Goal: Information Seeking & Learning: Learn about a topic

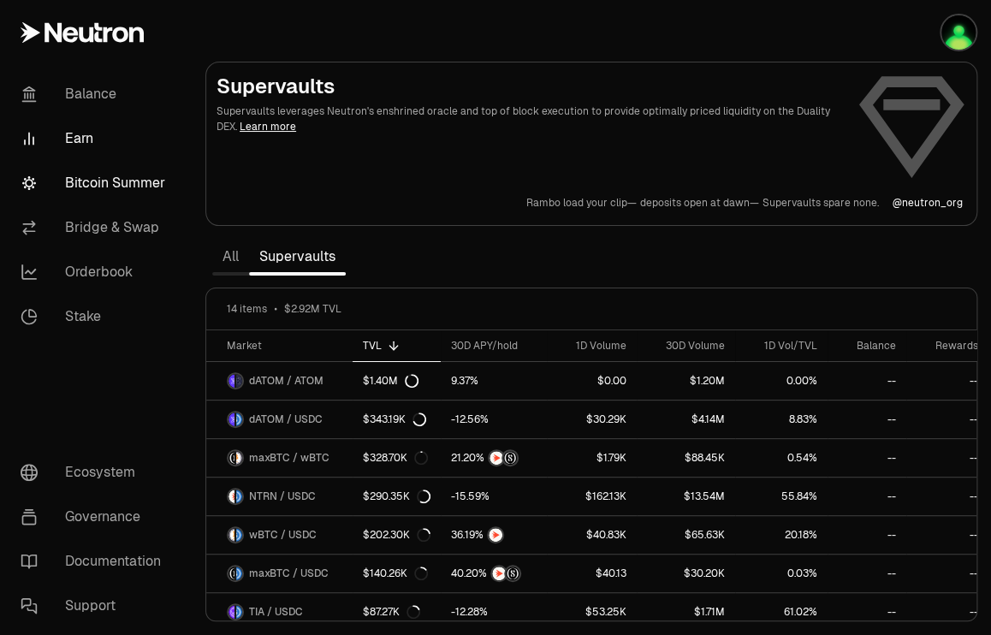
click at [90, 181] on link "Bitcoin Summer" at bounding box center [96, 183] width 178 height 45
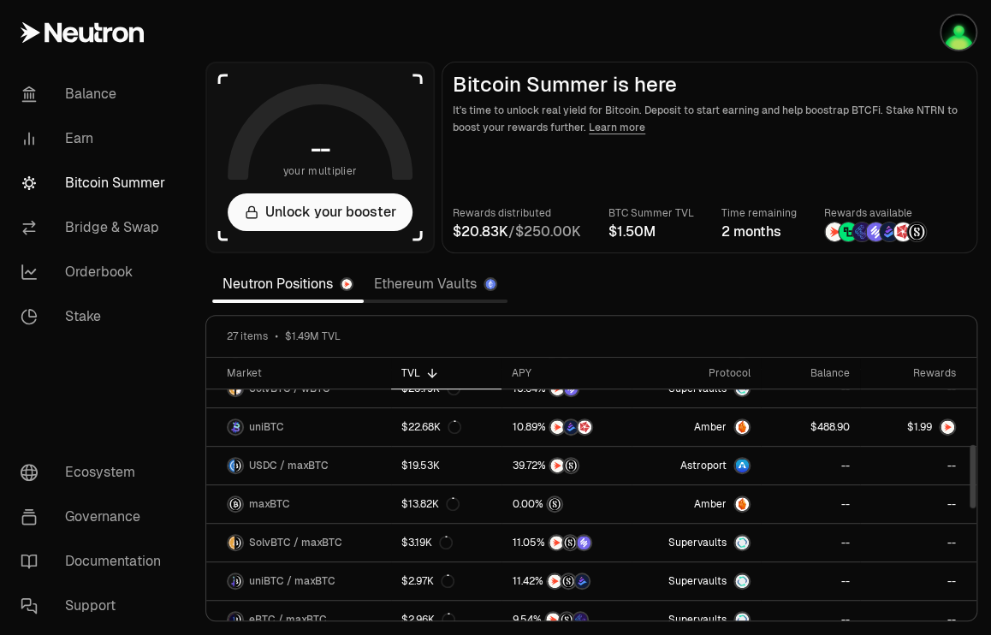
scroll to position [352, 0]
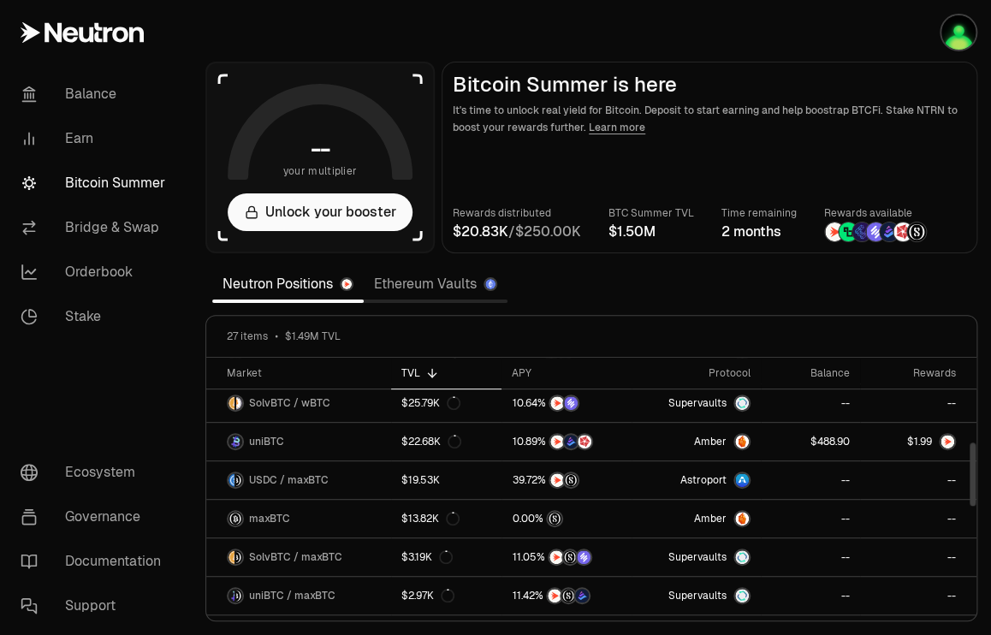
drag, startPoint x: 972, startPoint y: 396, endPoint x: 977, endPoint y: 480, distance: 84.0
click at [976, 480] on div at bounding box center [973, 474] width 6 height 63
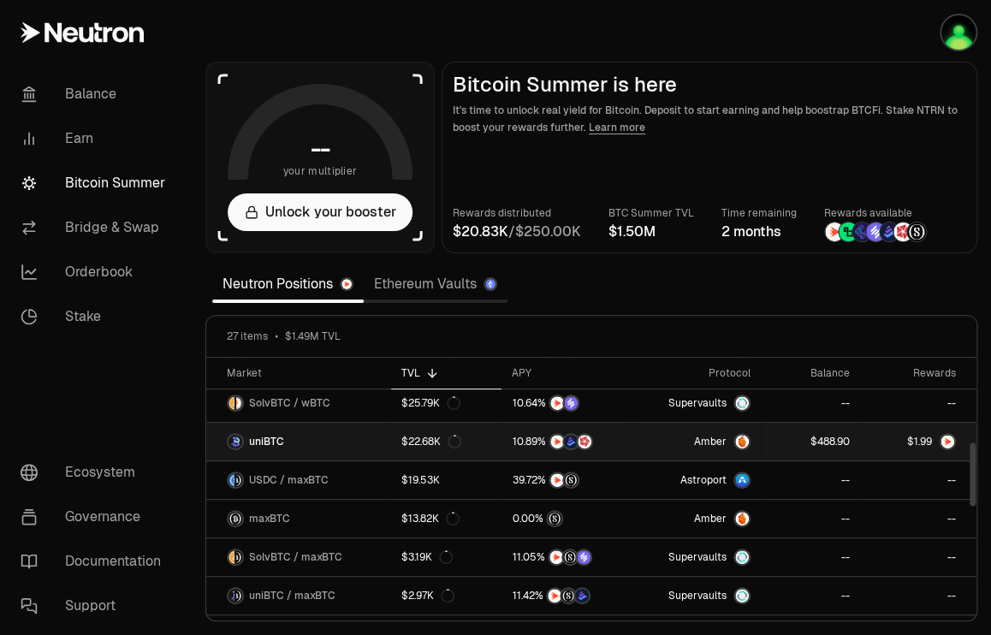
click at [943, 437] on img at bounding box center [948, 442] width 14 height 14
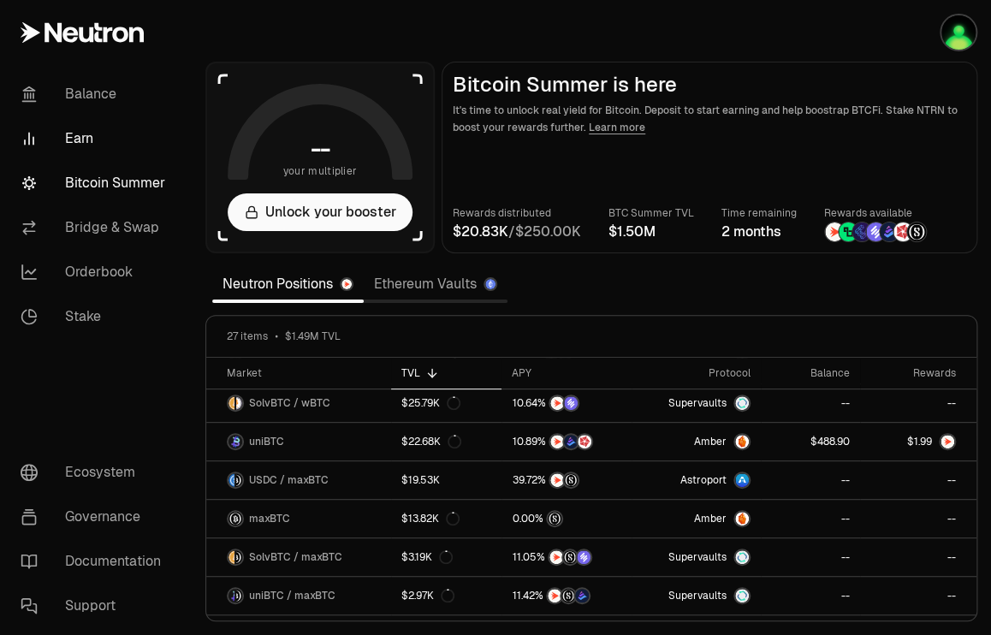
click at [75, 138] on link "Earn" at bounding box center [96, 138] width 178 height 45
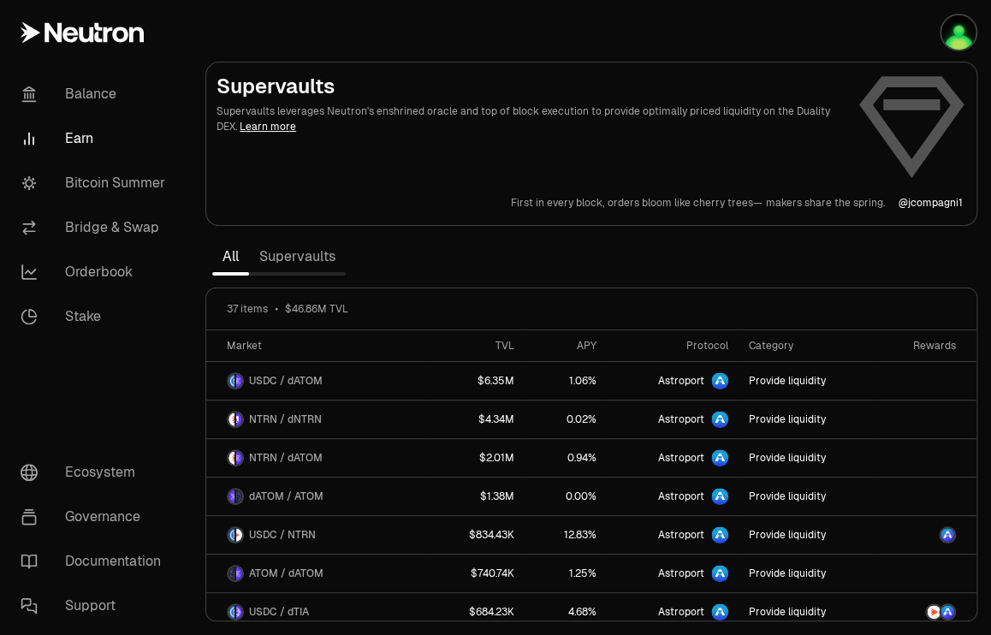
click at [288, 256] on link "Supervaults" at bounding box center [297, 257] width 97 height 34
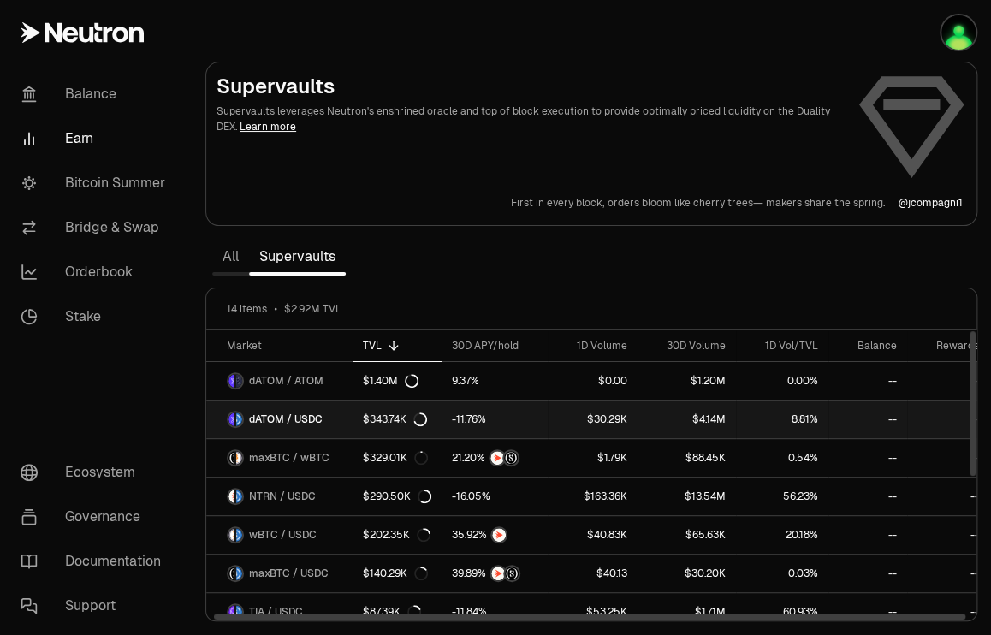
click at [309, 419] on span "dATOM / USDC" at bounding box center [286, 420] width 74 height 14
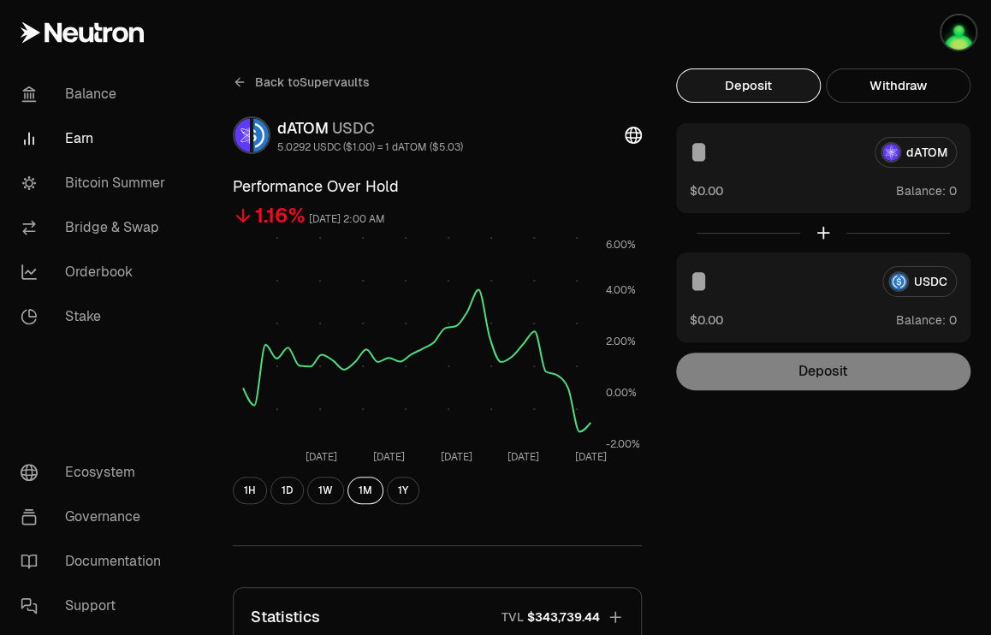
click at [777, 506] on div "Back to Supervaults dATOM USDC 5.0292 USDC ($1.00) = 1 dATOM ($5.03) Performanc…" at bounding box center [591, 465] width 758 height 794
click at [329, 488] on button "1W" at bounding box center [325, 490] width 37 height 27
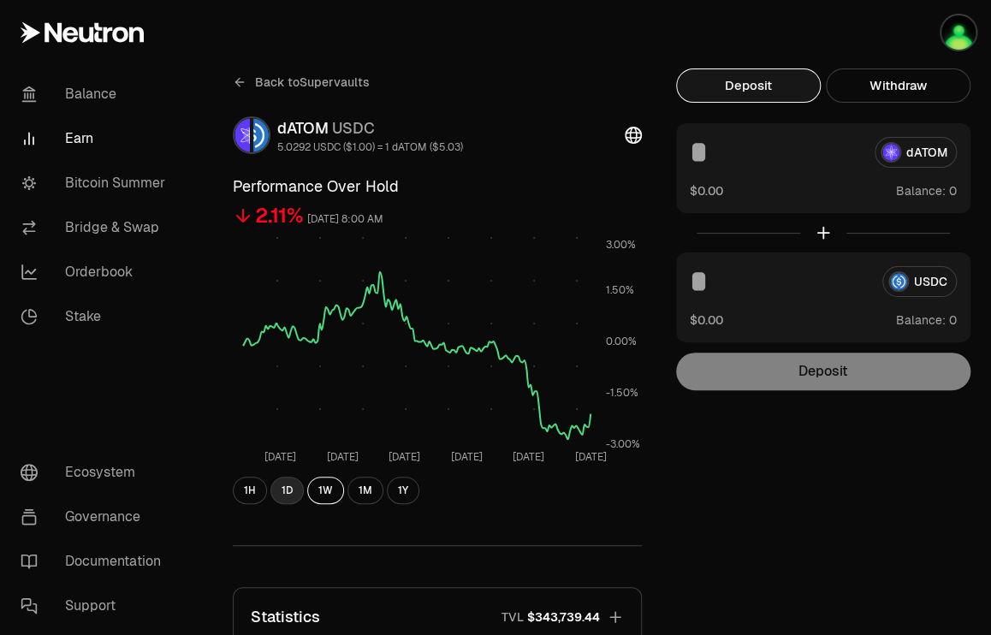
click at [288, 490] on button "1D" at bounding box center [287, 490] width 33 height 27
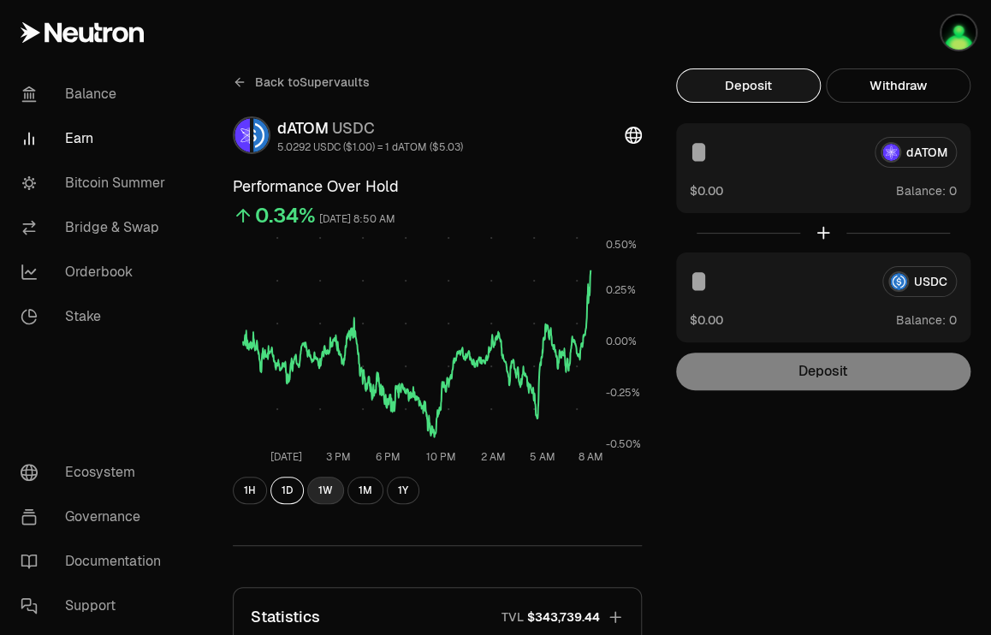
click at [325, 490] on button "1W" at bounding box center [325, 490] width 37 height 27
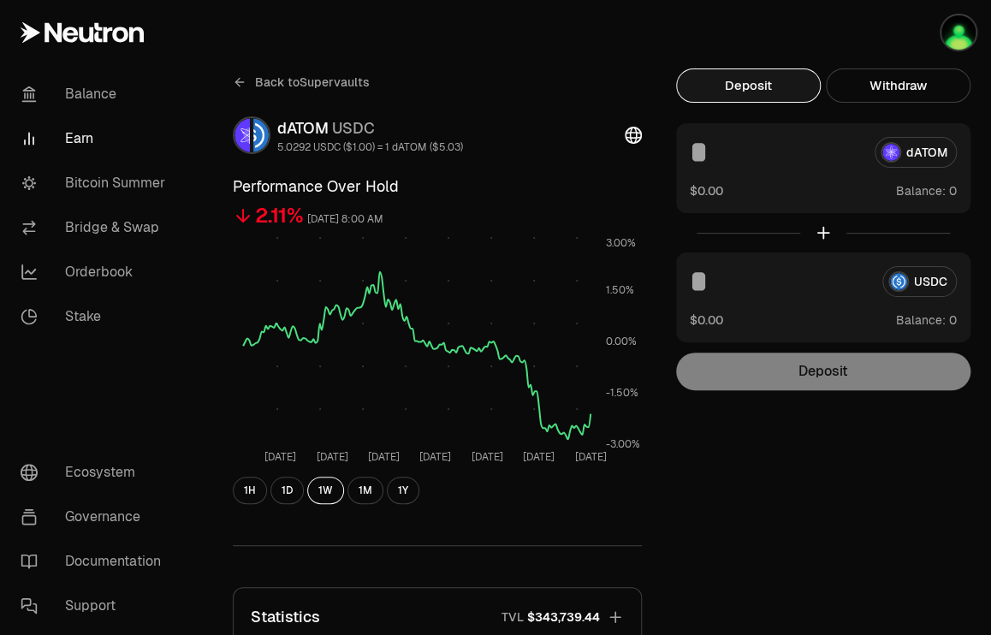
click at [818, 462] on div "Back to Supervaults dATOM USDC 5.0292 USDC ($1.00) = 1 dATOM ($5.03) Performanc…" at bounding box center [591, 465] width 758 height 794
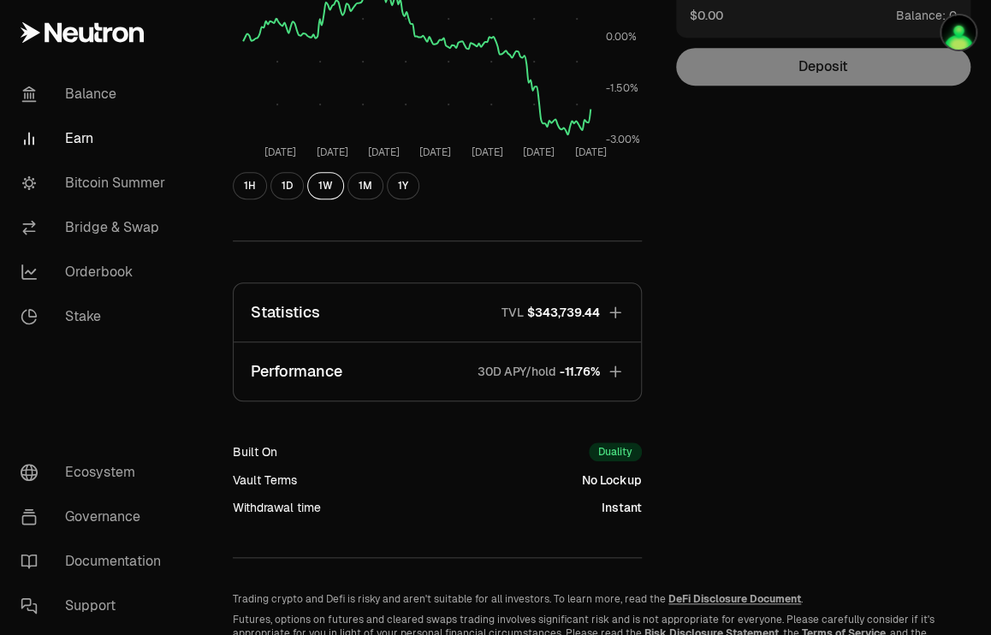
scroll to position [308, 0]
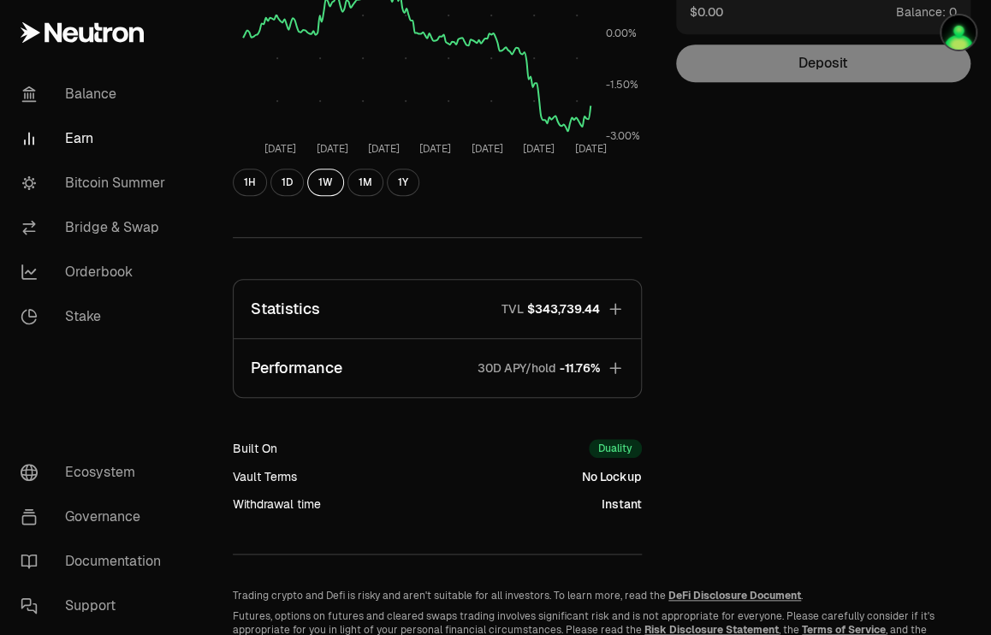
click at [614, 366] on icon "button" at bounding box center [615, 368] width 17 height 17
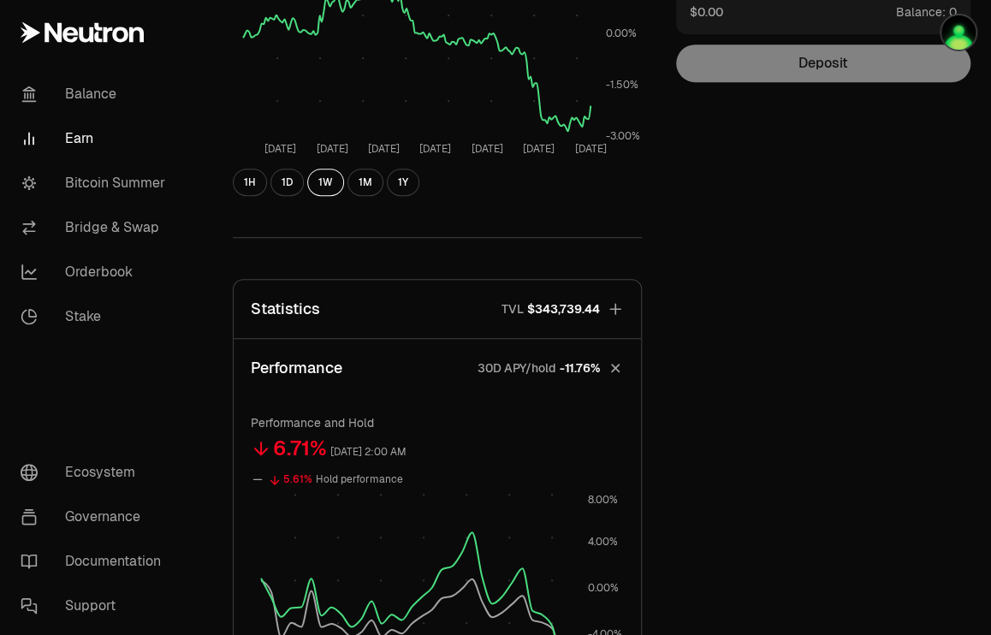
click at [751, 434] on div "Back to Supervaults dATOM USDC 5.0292 USDC ($1.00) = 1 dATOM ($5.03) Performanc…" at bounding box center [591, 365] width 758 height 1210
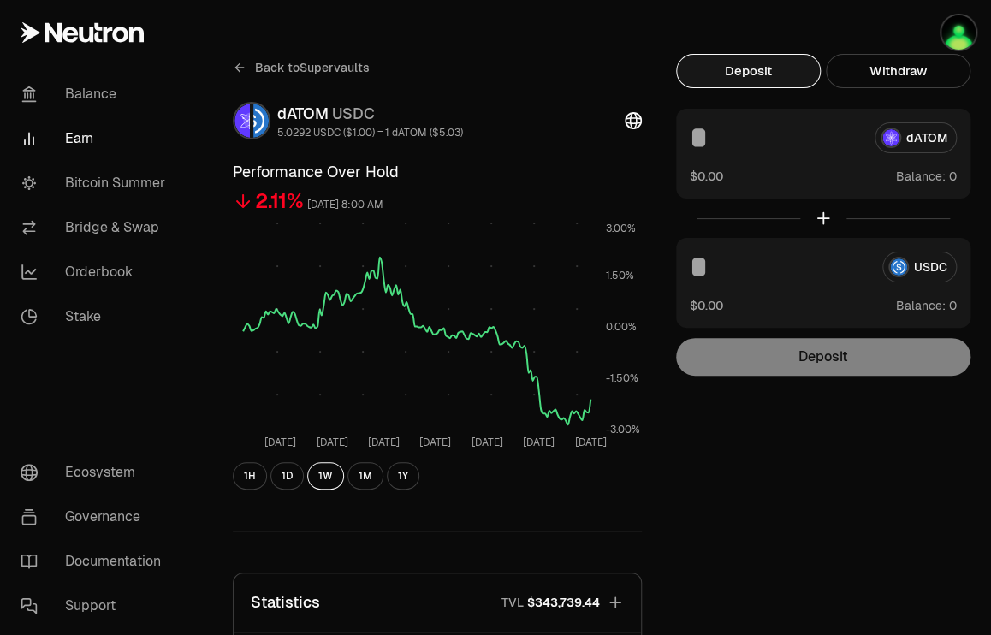
scroll to position [0, 0]
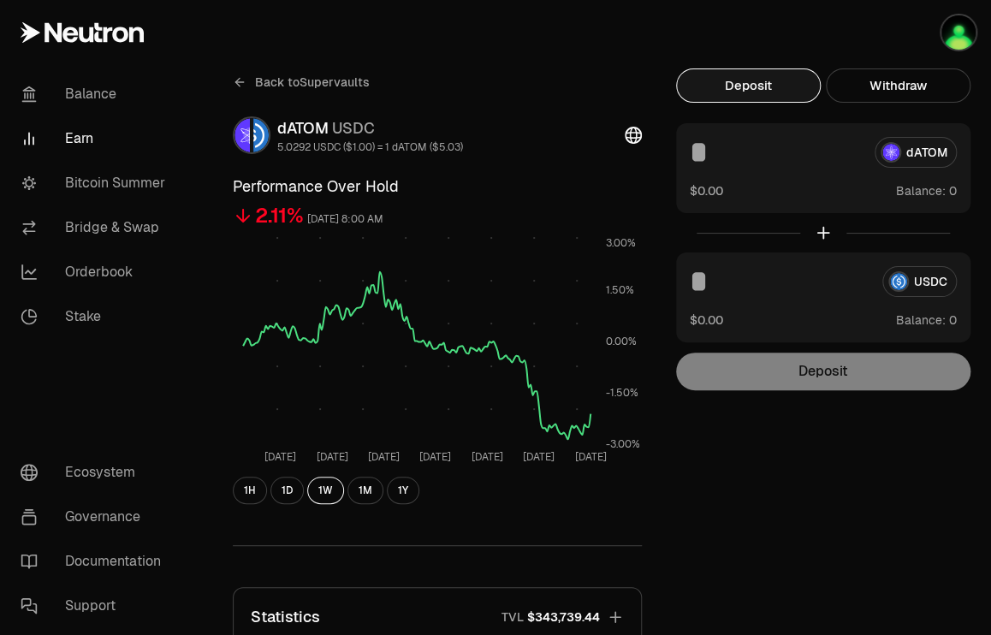
click at [272, 78] on span "Back to Supervaults" at bounding box center [312, 82] width 115 height 17
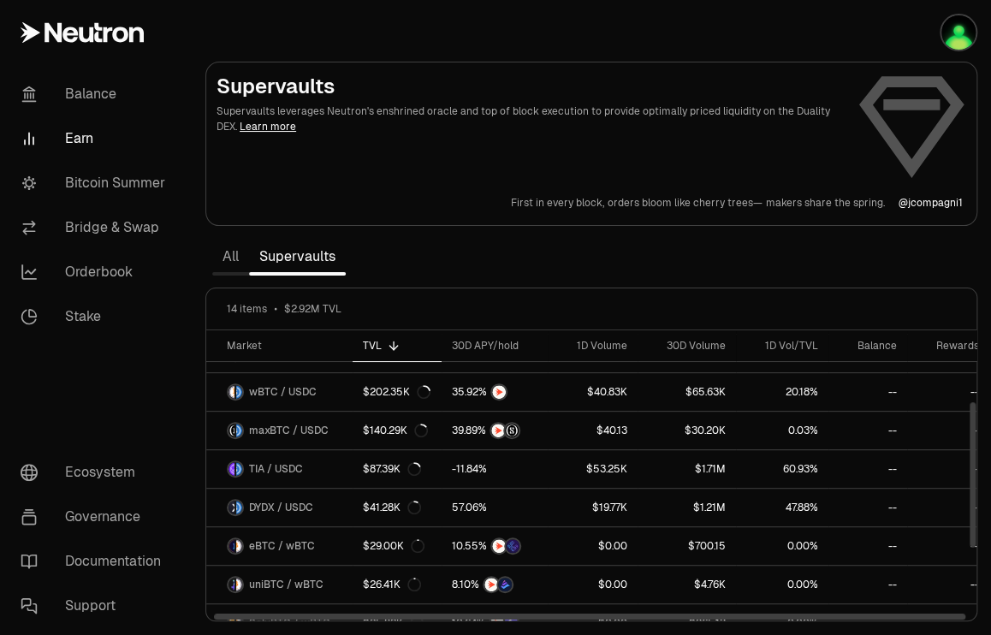
scroll to position [146, 0]
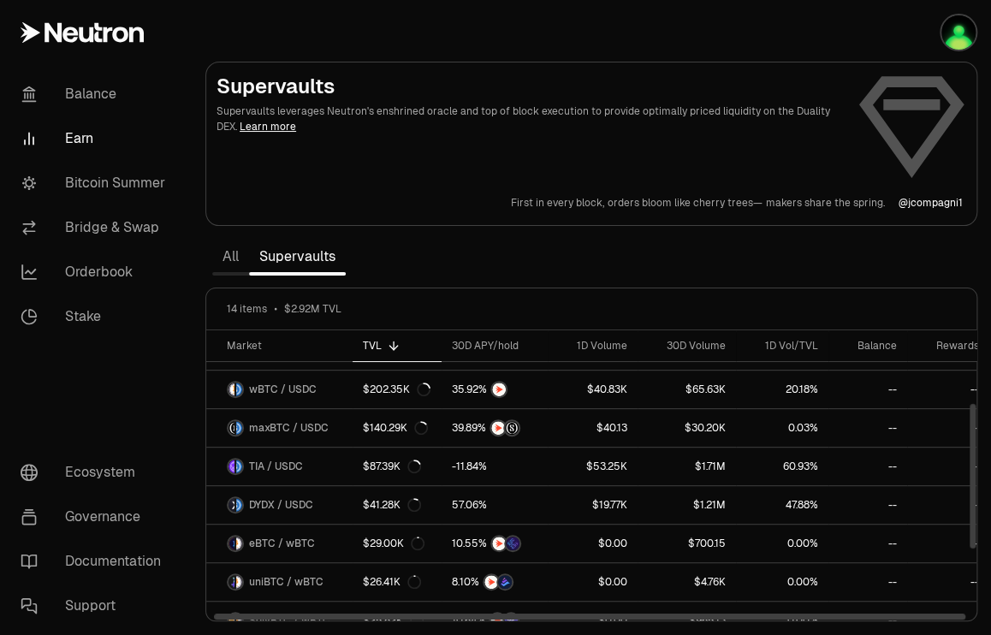
drag, startPoint x: 972, startPoint y: 425, endPoint x: 971, endPoint y: 479, distance: 53.1
click at [971, 479] on div at bounding box center [973, 476] width 6 height 145
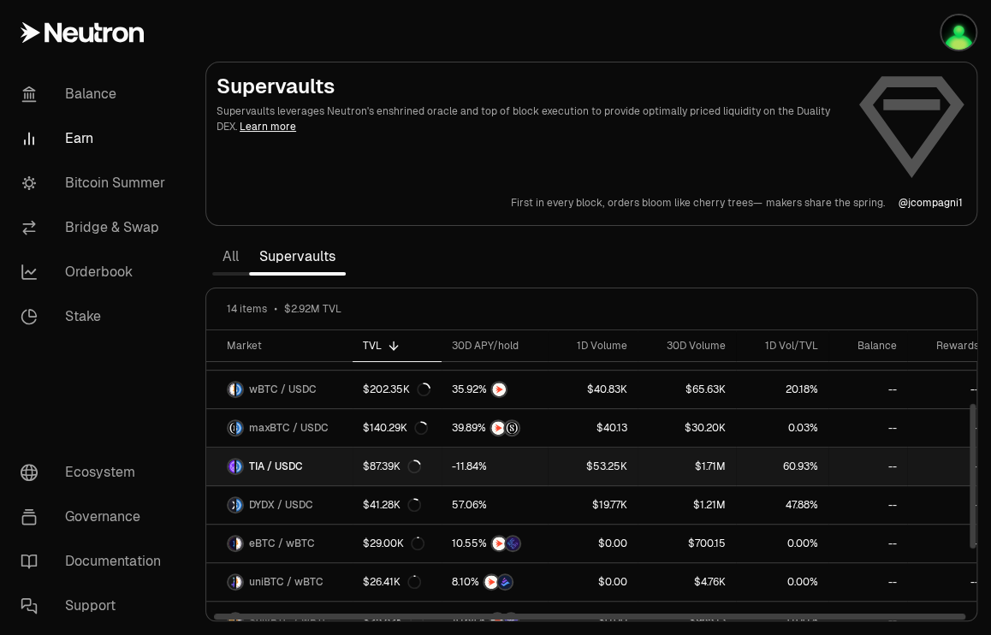
click at [335, 464] on link "TIA / USDC" at bounding box center [279, 467] width 146 height 38
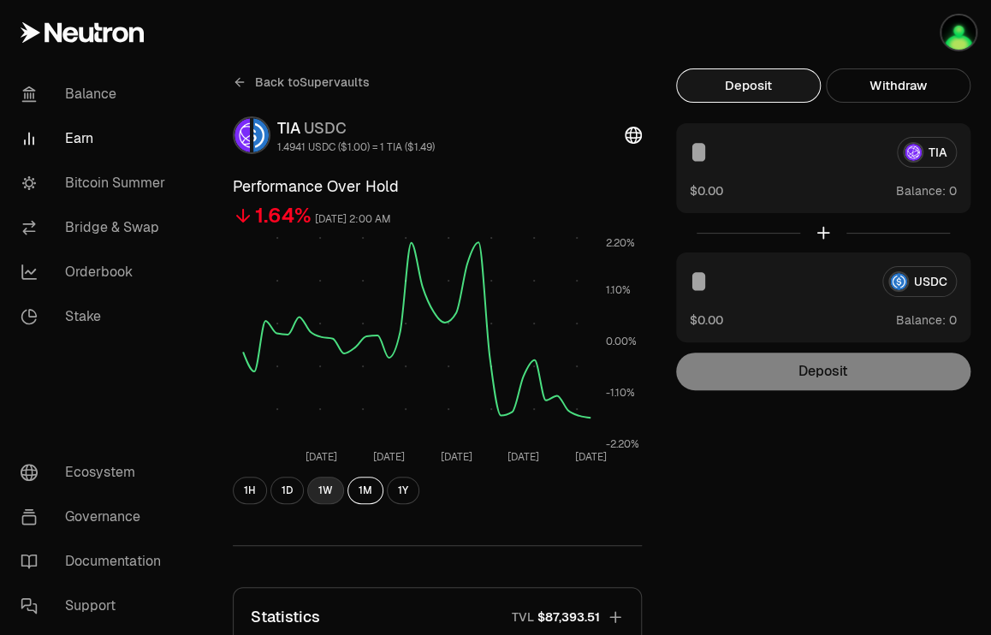
click at [328, 491] on button "1W" at bounding box center [325, 490] width 37 height 27
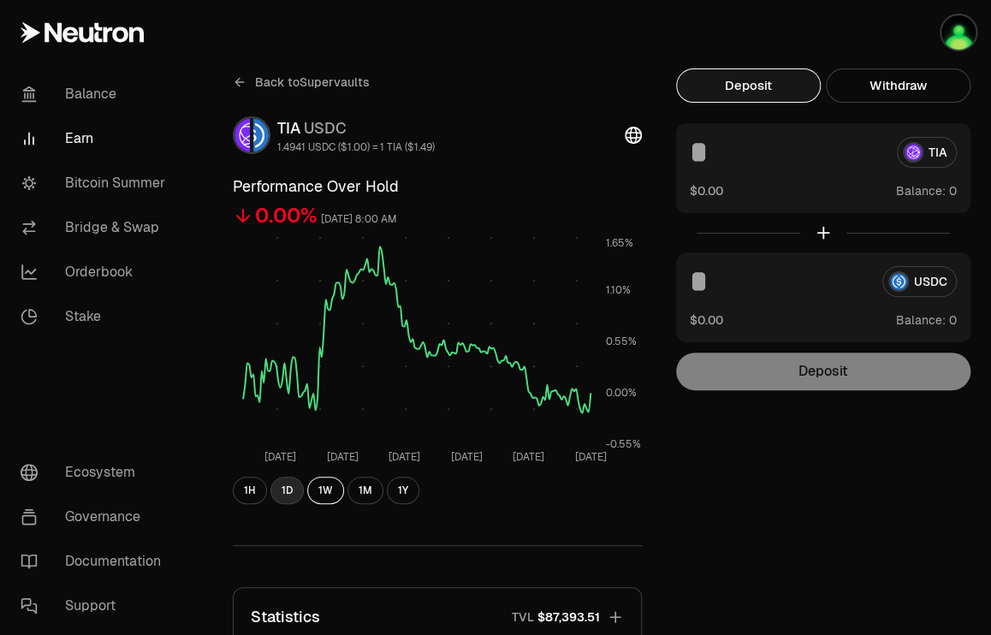
click at [287, 487] on button "1D" at bounding box center [287, 490] width 33 height 27
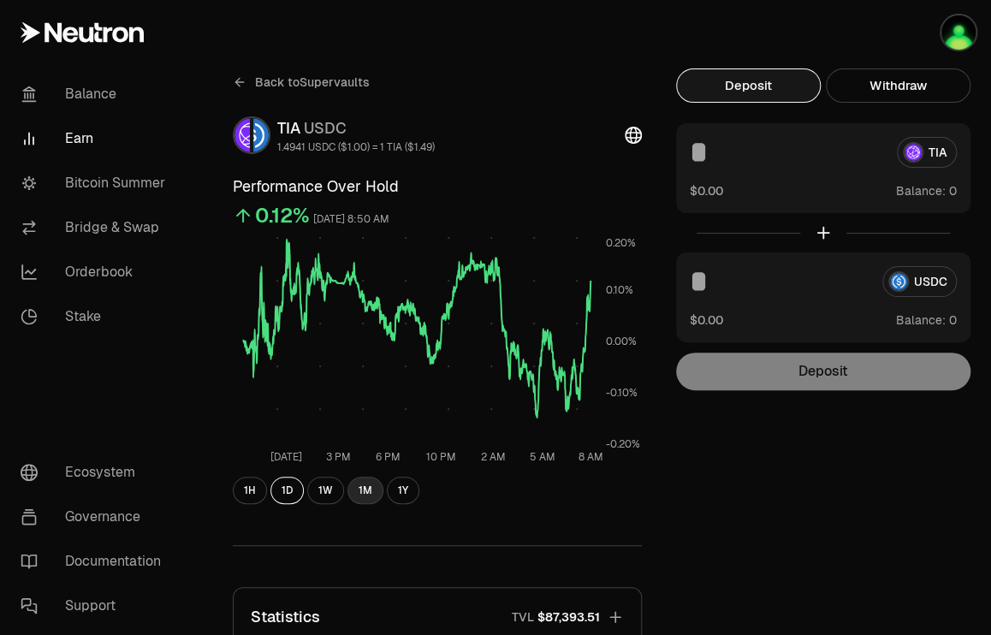
click at [366, 491] on button "1M" at bounding box center [366, 490] width 36 height 27
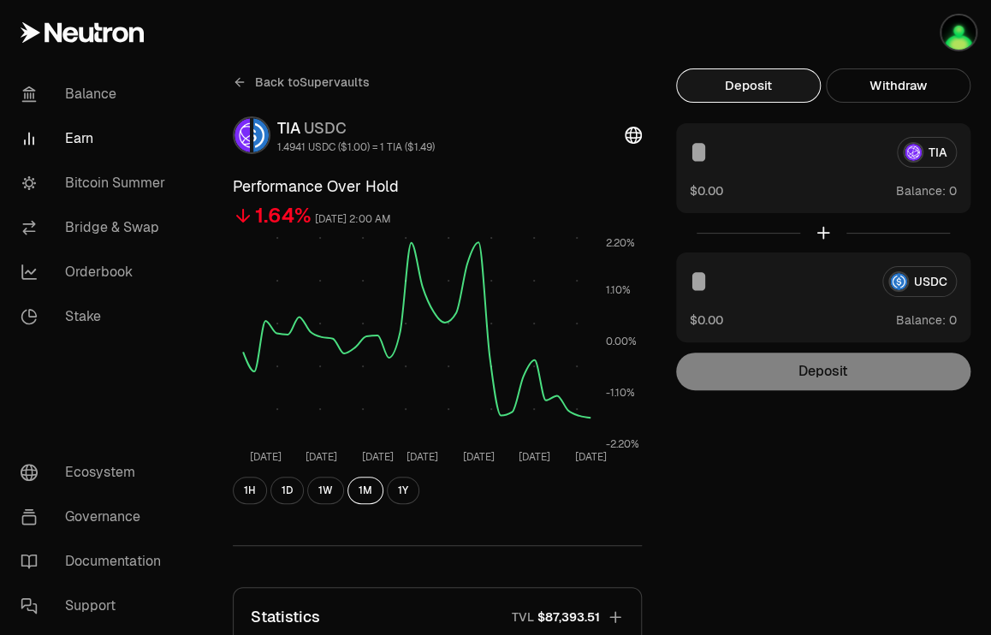
click at [756, 513] on div "Back to Supervaults TIA USDC 1.4941 USDC ($1.00) = 1 TIA ($1.49) Performance Ov…" at bounding box center [591, 465] width 758 height 794
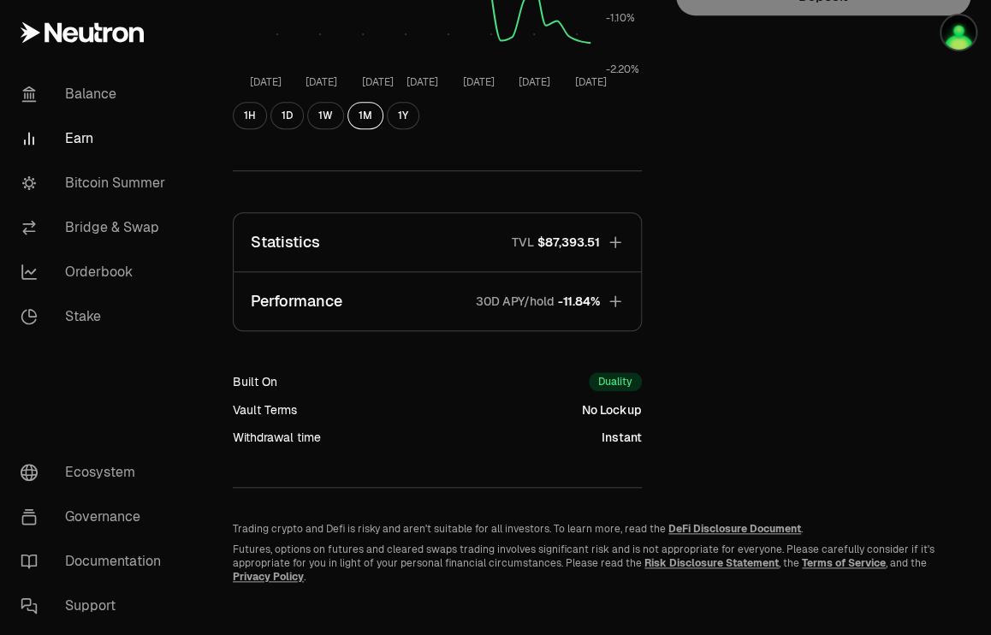
scroll to position [377, 0]
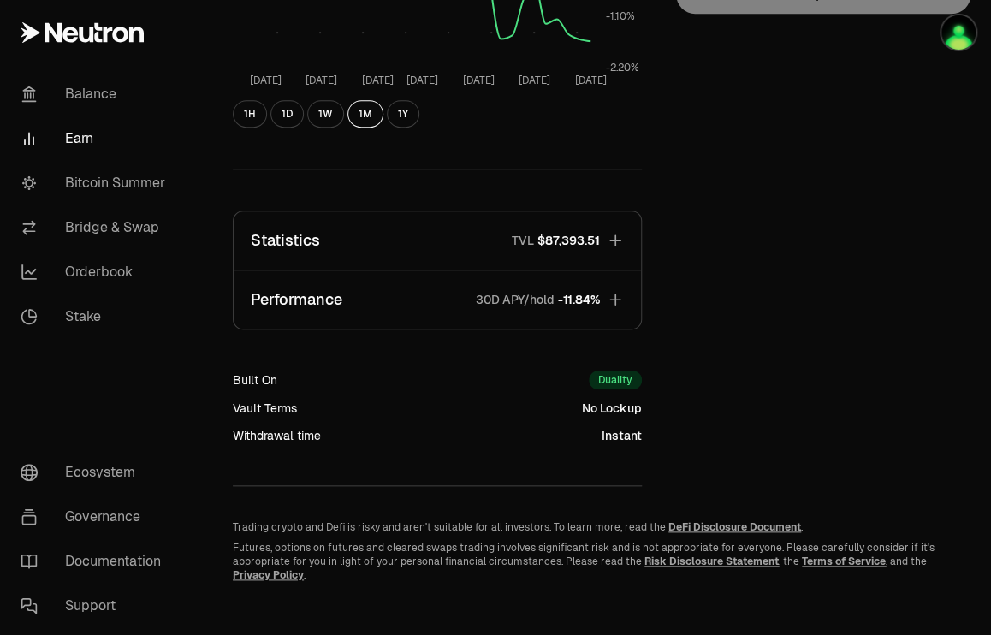
click at [613, 235] on icon "button" at bounding box center [615, 240] width 17 height 17
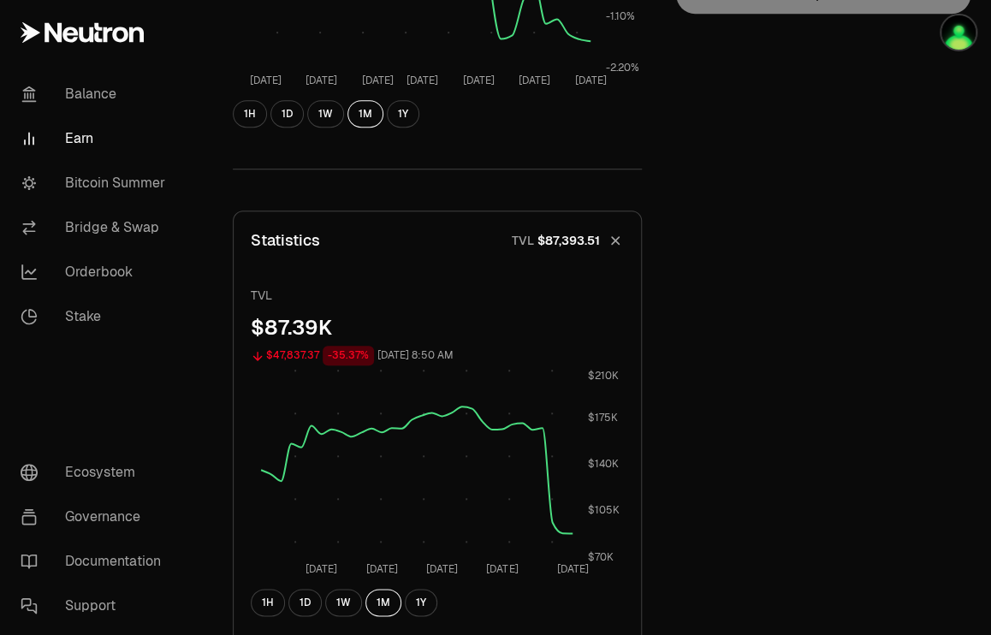
click at [613, 235] on icon "button" at bounding box center [616, 241] width 24 height 24
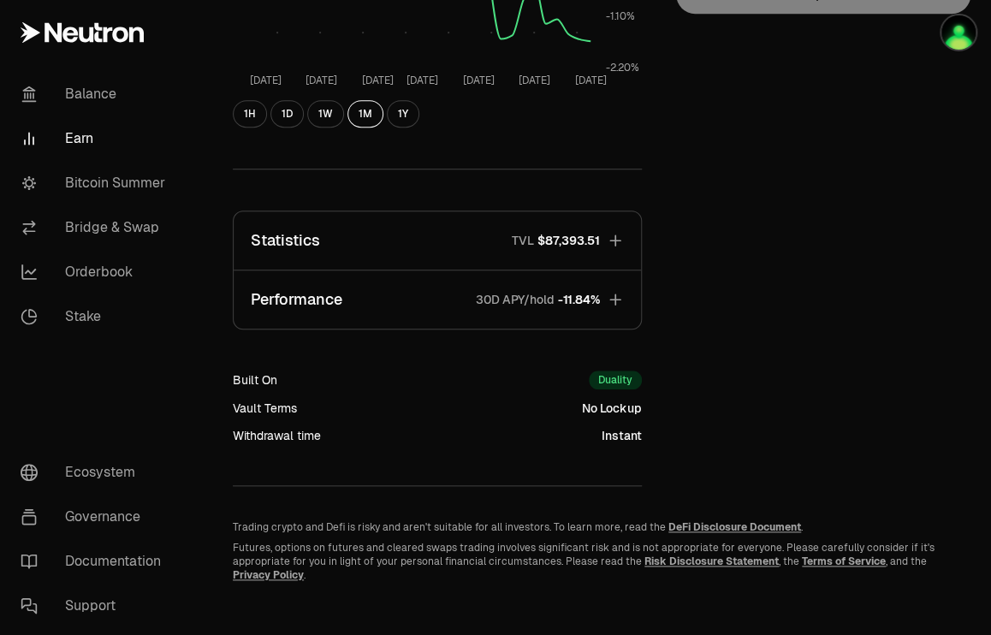
click at [614, 302] on icon "button" at bounding box center [615, 299] width 17 height 17
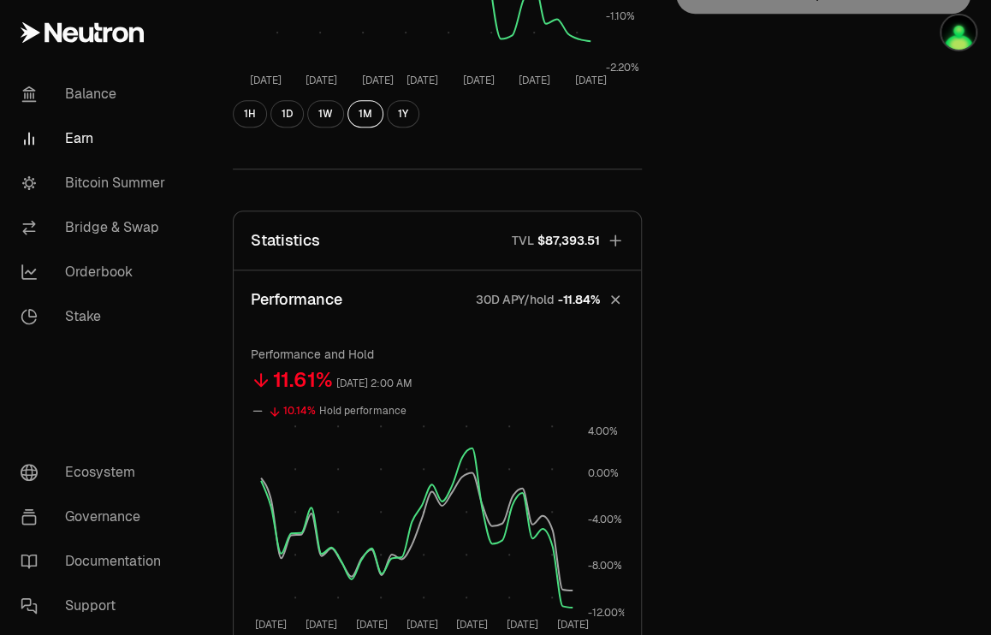
click at [614, 298] on icon "button" at bounding box center [616, 300] width 16 height 16
